Goal: Go to known website: Access a specific website the user already knows

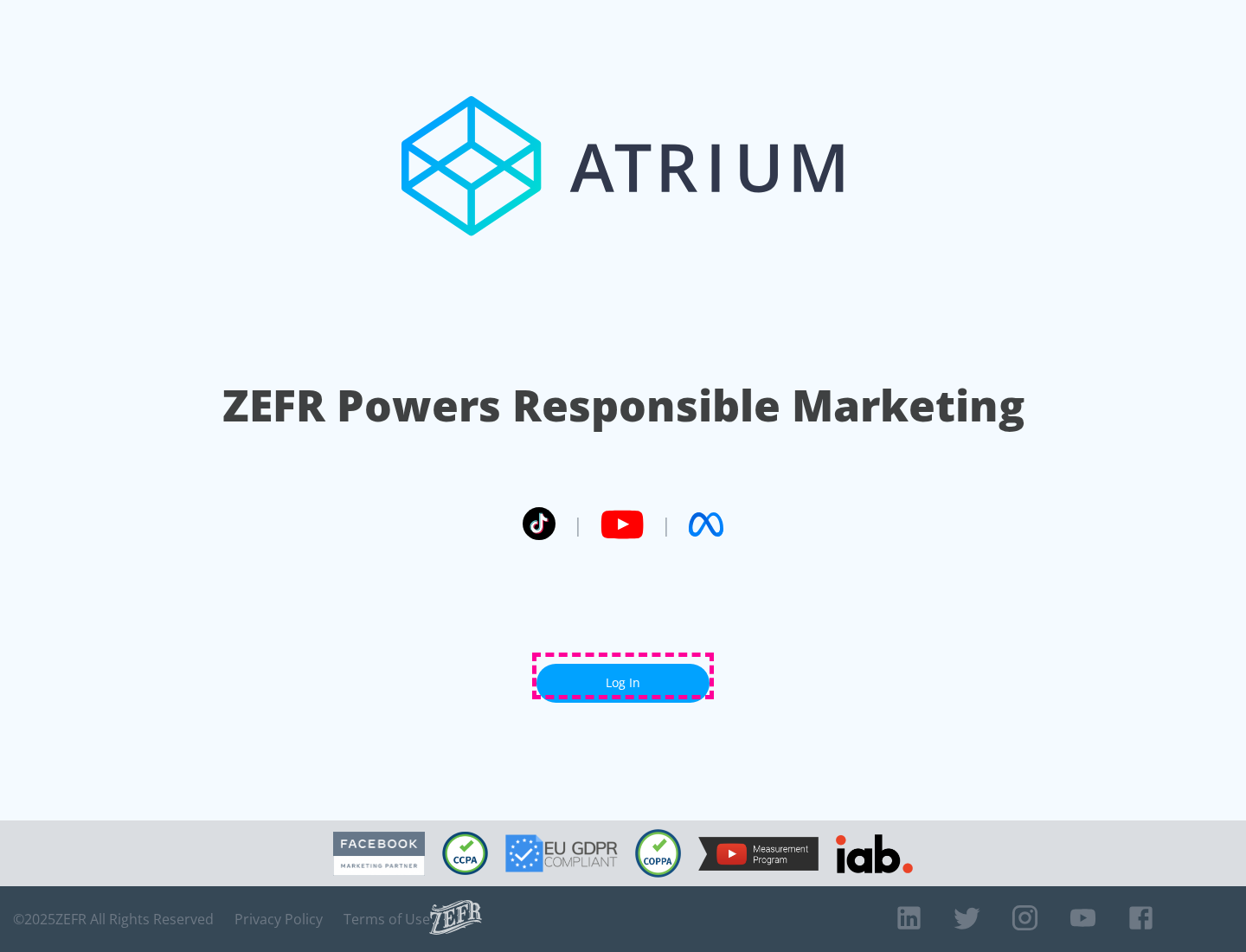
click at [623, 675] on link "Log In" at bounding box center [623, 683] width 173 height 39
